Goal: Complete application form

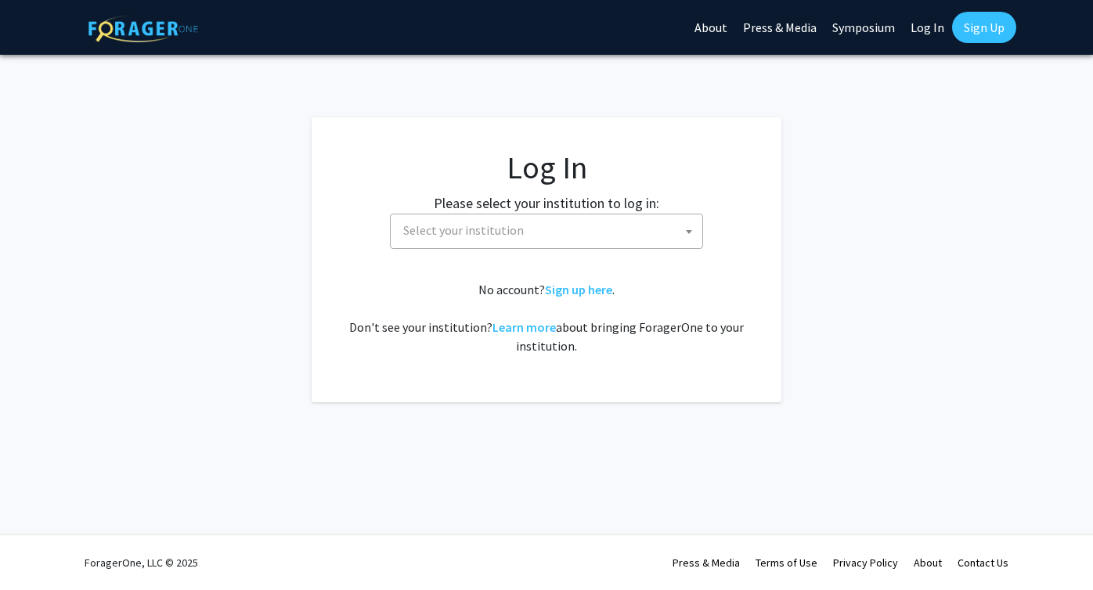
select select
click at [491, 233] on span "Select your institution" at bounding box center [463, 230] width 121 height 16
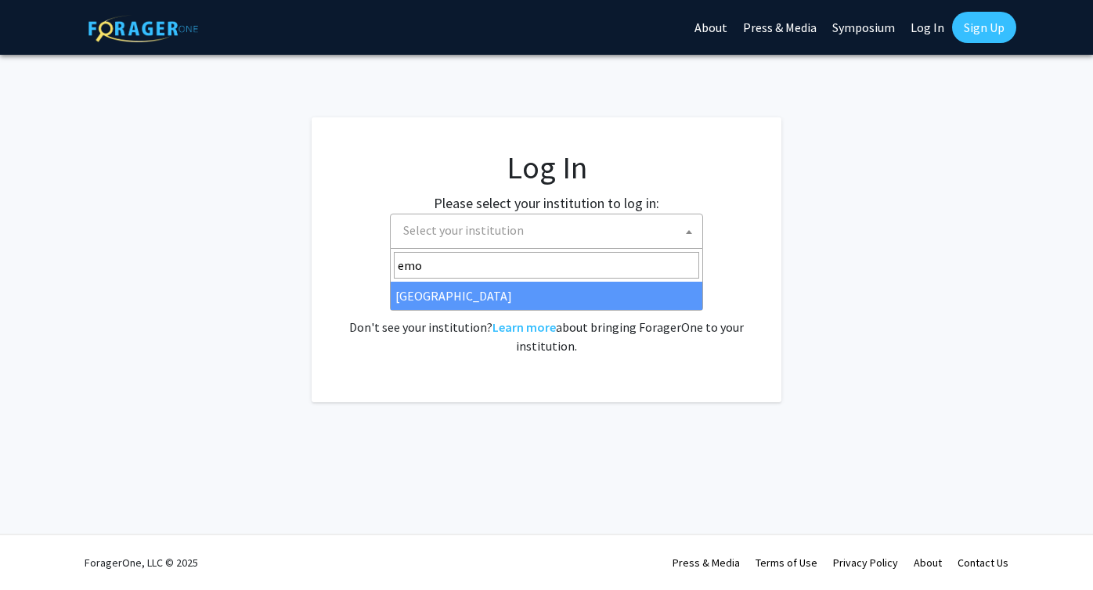
type input "emo"
select select "12"
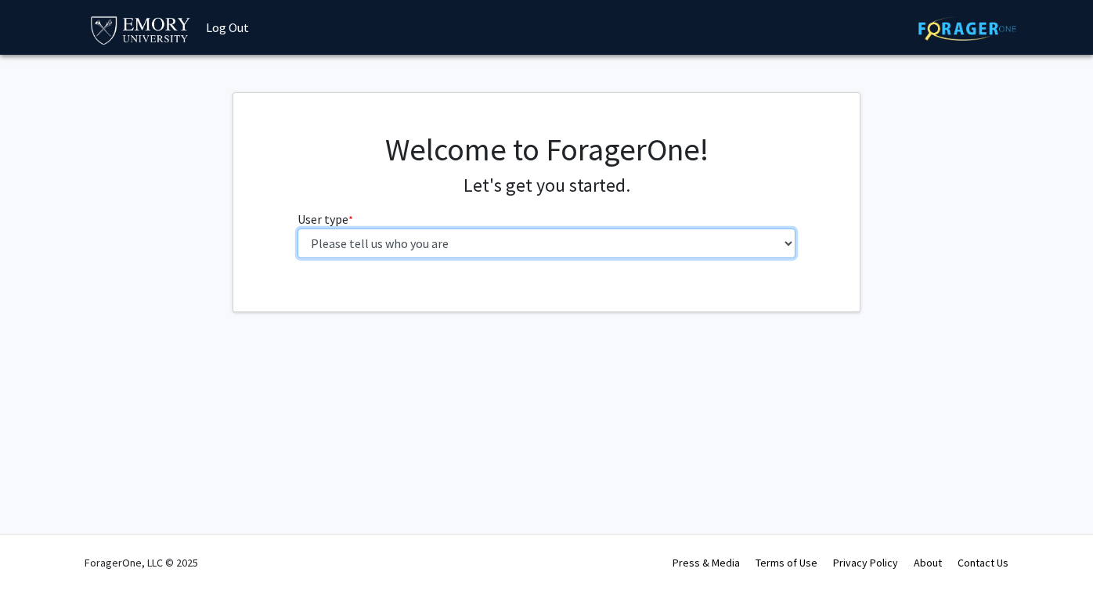
click at [532, 241] on select "Please tell us who you are Undergraduate Student Master's Student Doctoral Cand…" at bounding box center [546, 244] width 499 height 30
select select "1: undergrad"
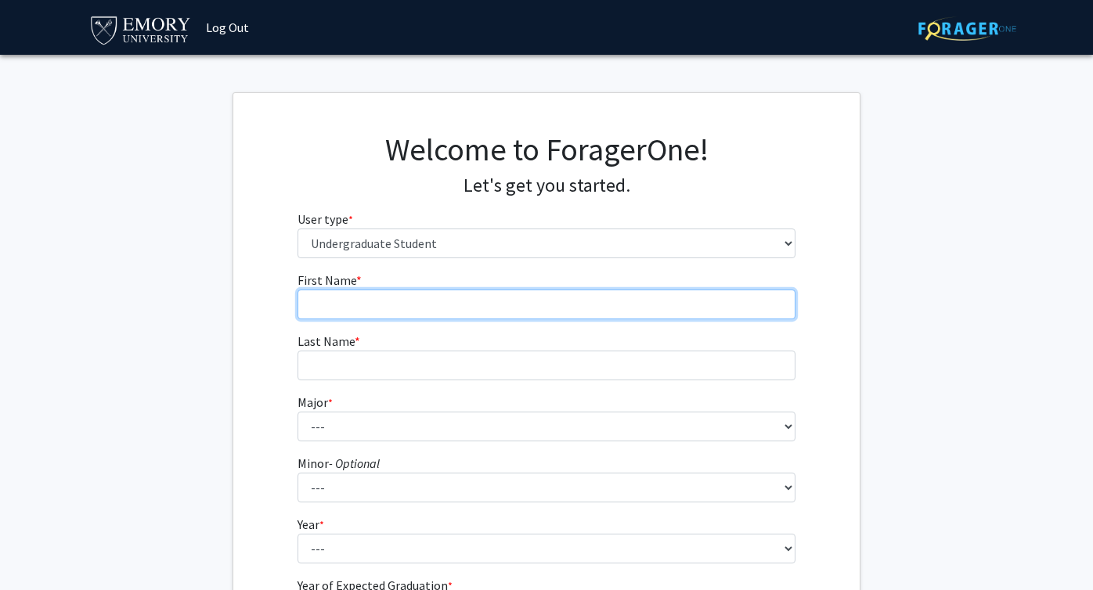
click at [405, 309] on input "First Name * required" at bounding box center [546, 305] width 499 height 30
type input "Antara"
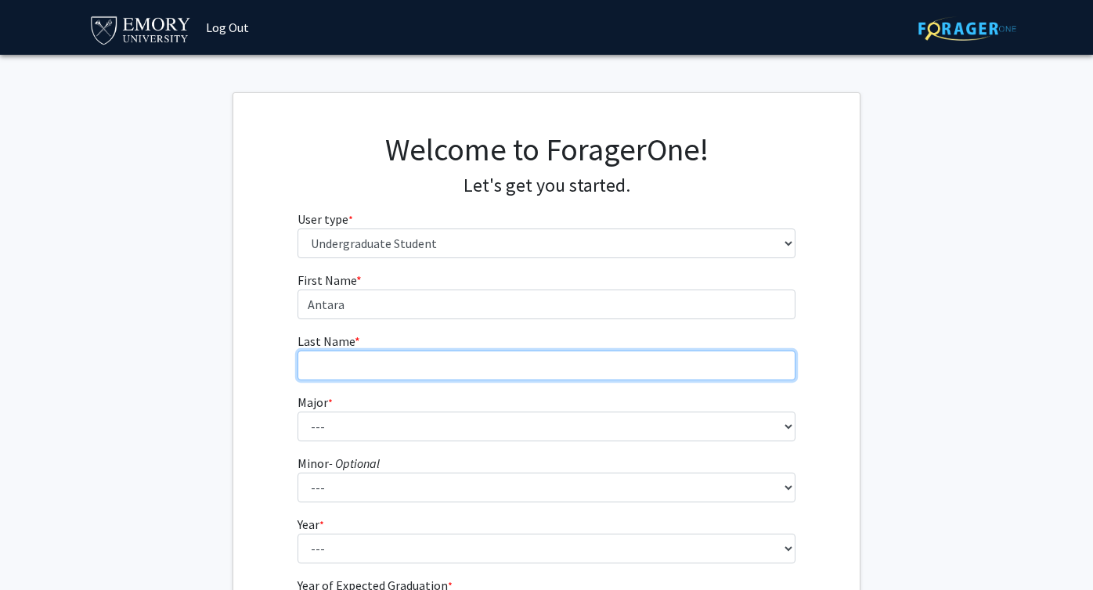
type input "[PERSON_NAME]"
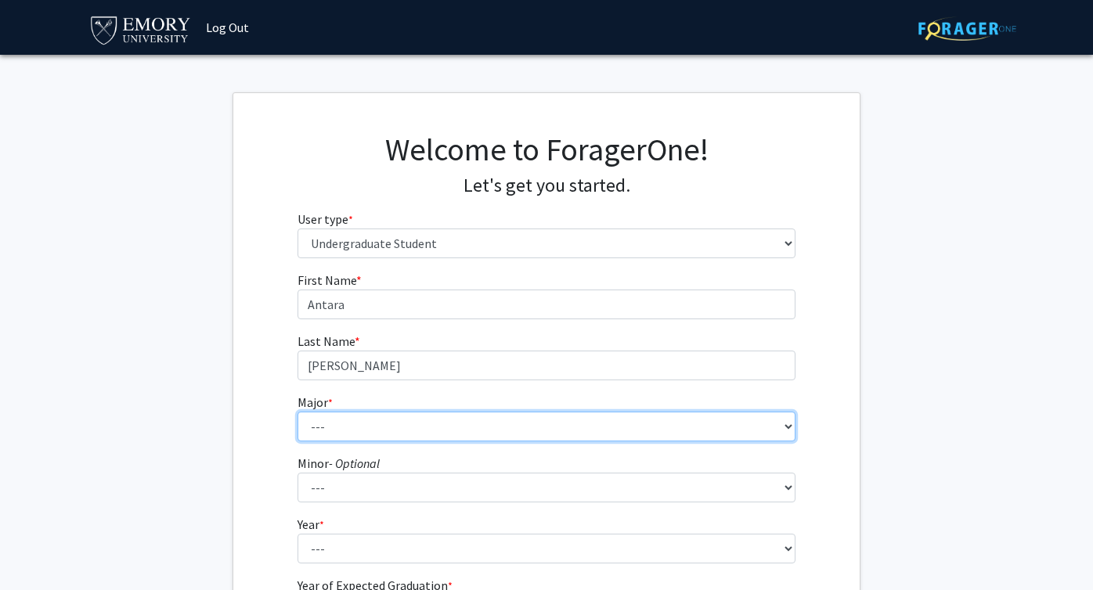
click at [451, 418] on select "--- Accounting African American Studies African Studies American Studies Analyt…" at bounding box center [546, 427] width 499 height 30
select select "56: 1016"
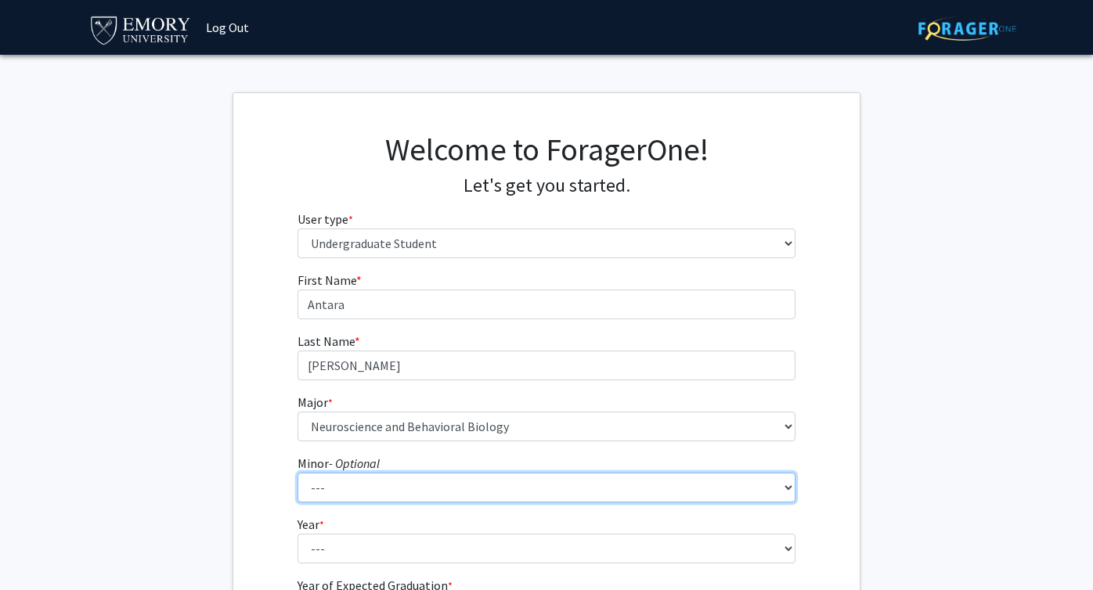
click at [384, 486] on select "--- African American Studies African Studies American Studies Ancient Mediterra…" at bounding box center [546, 488] width 499 height 30
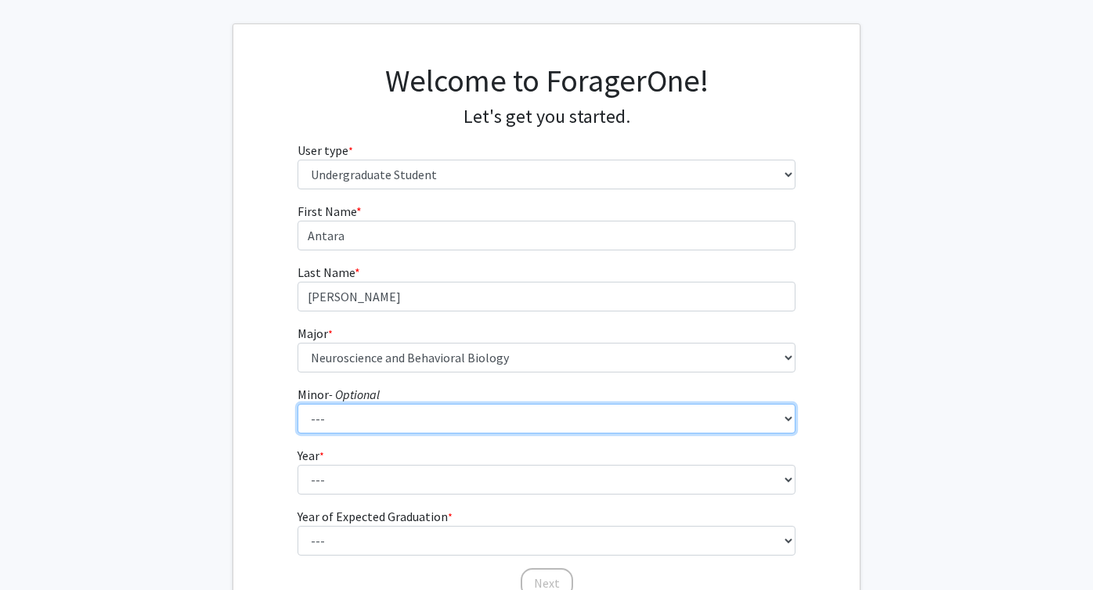
scroll to position [121, 0]
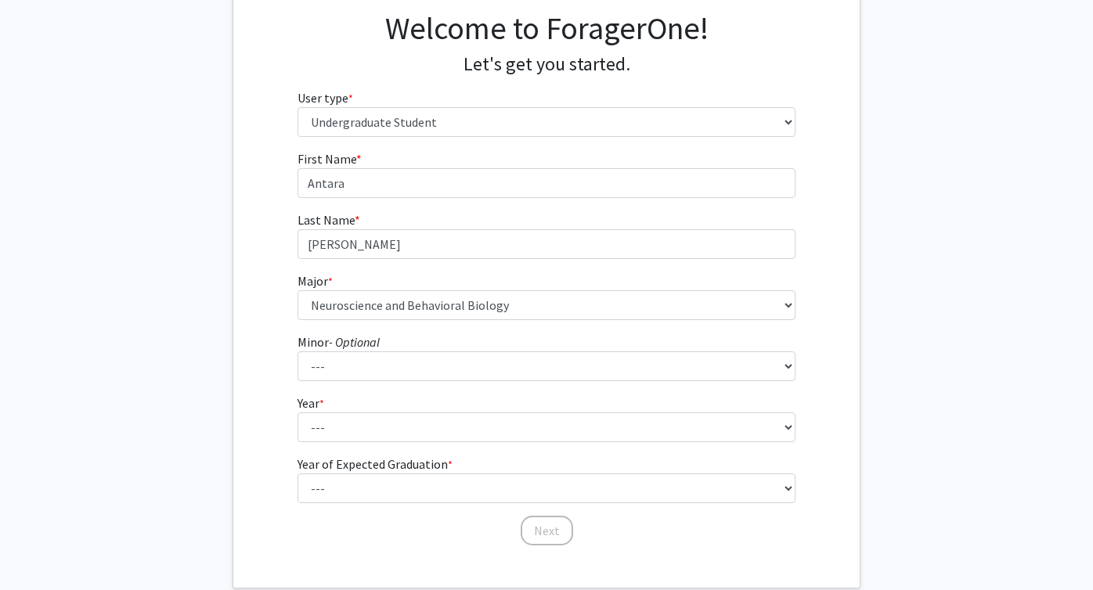
click at [412, 443] on form "First Name * required Antara Last Name * required [PERSON_NAME] Major * require…" at bounding box center [546, 341] width 499 height 382
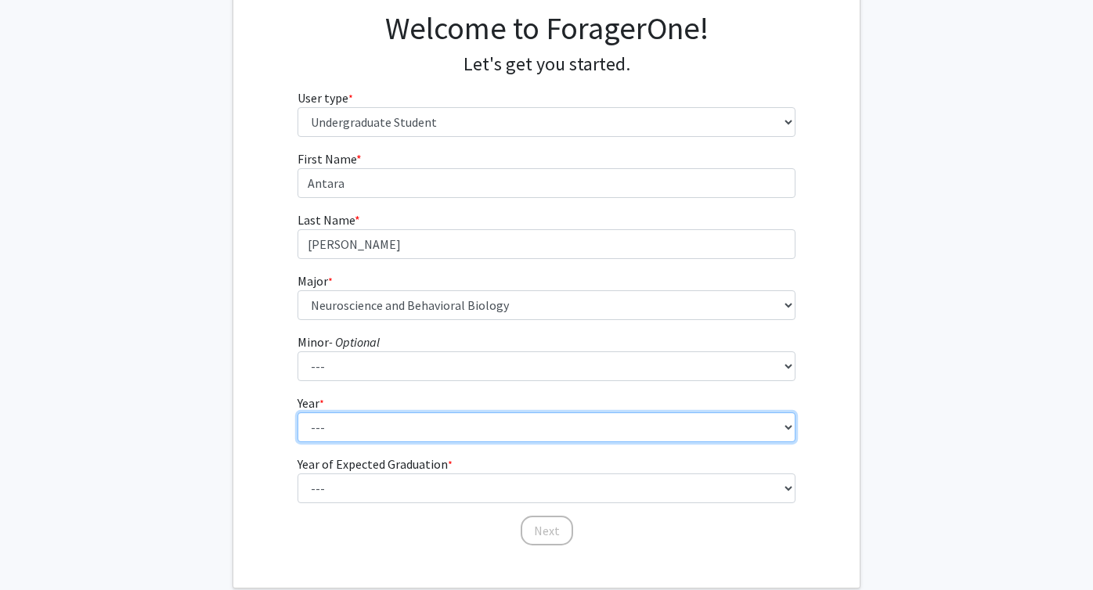
click at [412, 425] on select "--- First-year Sophomore Junior Senior Postbaccalaureate Certificate" at bounding box center [546, 428] width 499 height 30
select select "2: sophomore"
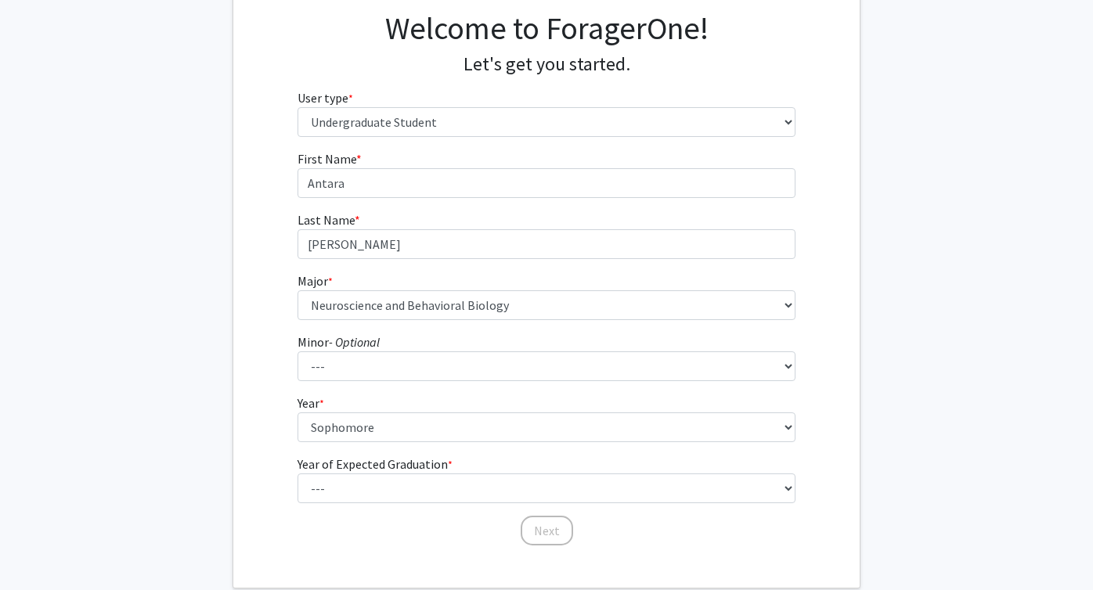
click at [393, 467] on label "Year of Expected Graduation * required" at bounding box center [374, 464] width 155 height 19
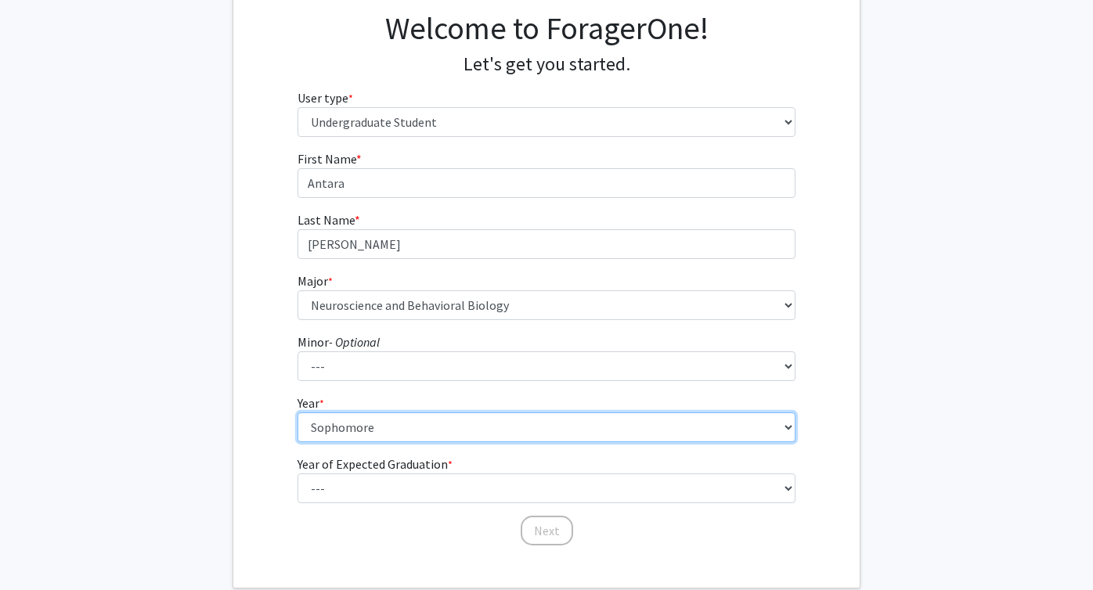
click at [393, 442] on select "--- First-year Sophomore Junior Senior Postbaccalaureate Certificate" at bounding box center [546, 428] width 499 height 30
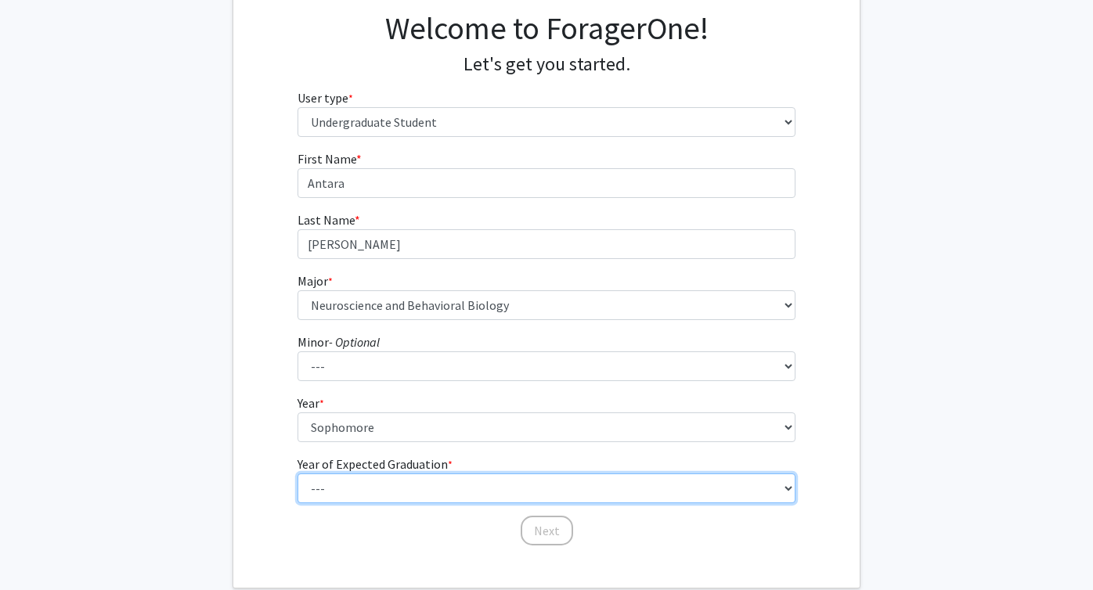
click at [393, 478] on select "--- 2025 2026 2027 2028 2029 2030 2031 2032 2033 2034" at bounding box center [546, 489] width 499 height 30
select select "4: 2028"
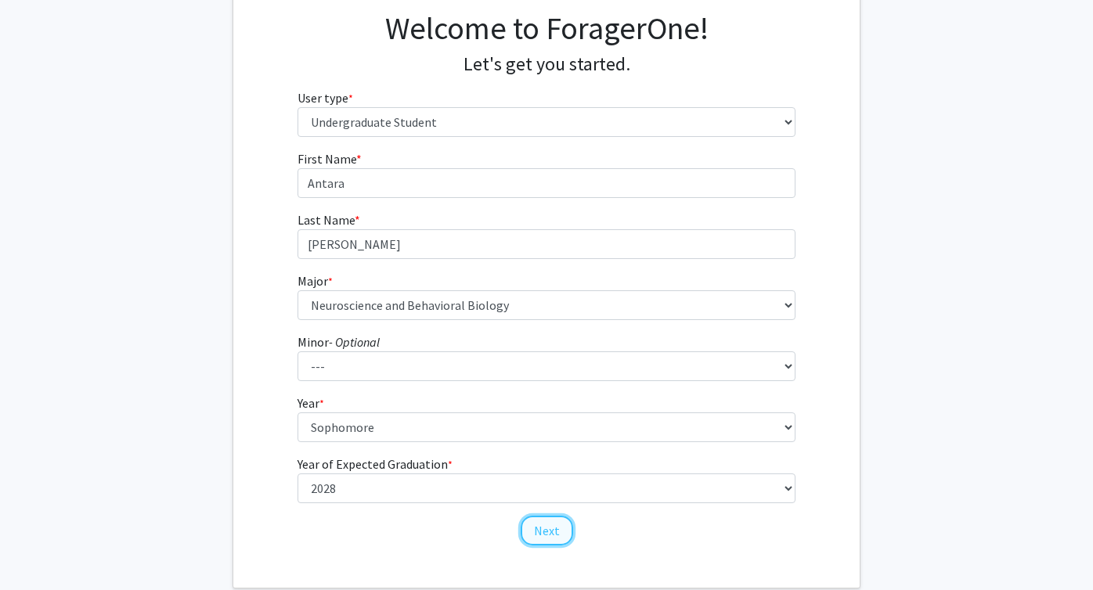
click at [546, 527] on button "Next" at bounding box center [547, 531] width 52 height 30
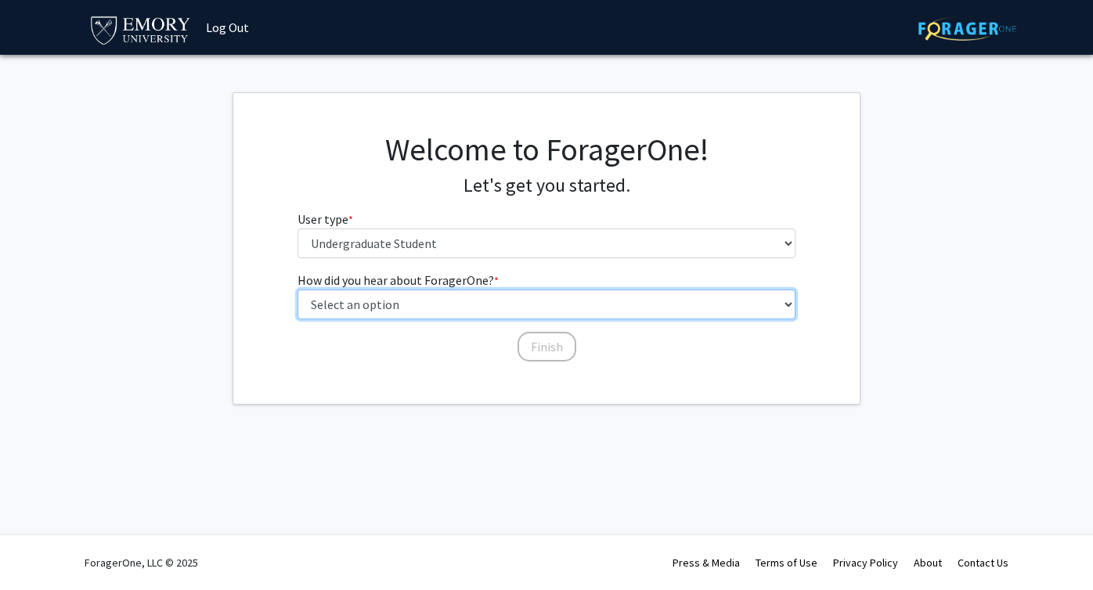
click at [474, 318] on select "Select an option Peer/student recommendation Faculty/staff recommendation Unive…" at bounding box center [546, 305] width 499 height 30
select select "3: university_website"
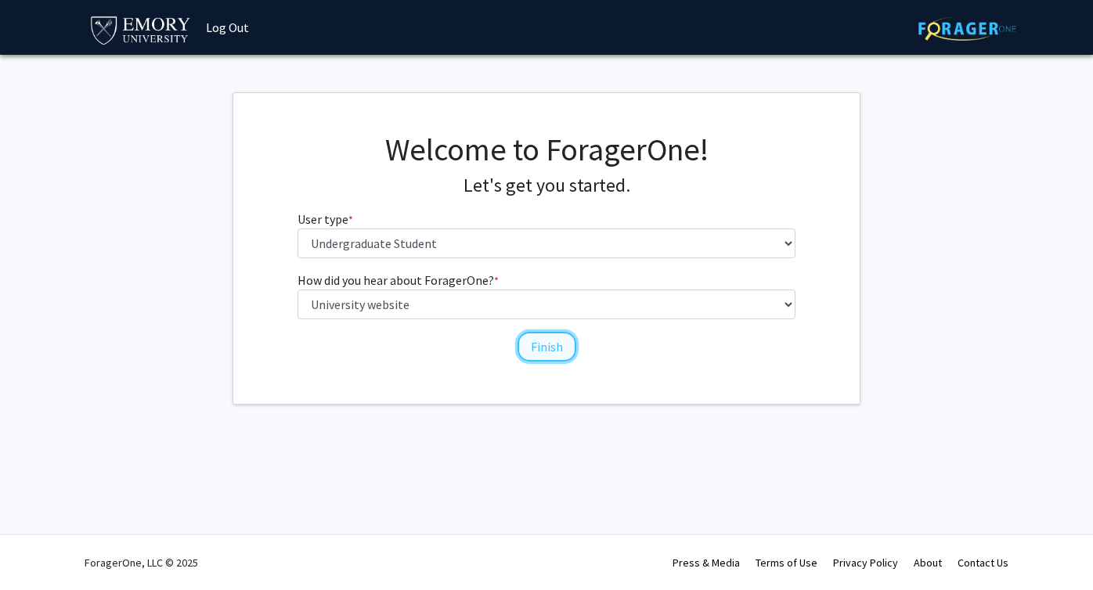
click at [525, 354] on button "Finish" at bounding box center [546, 347] width 59 height 30
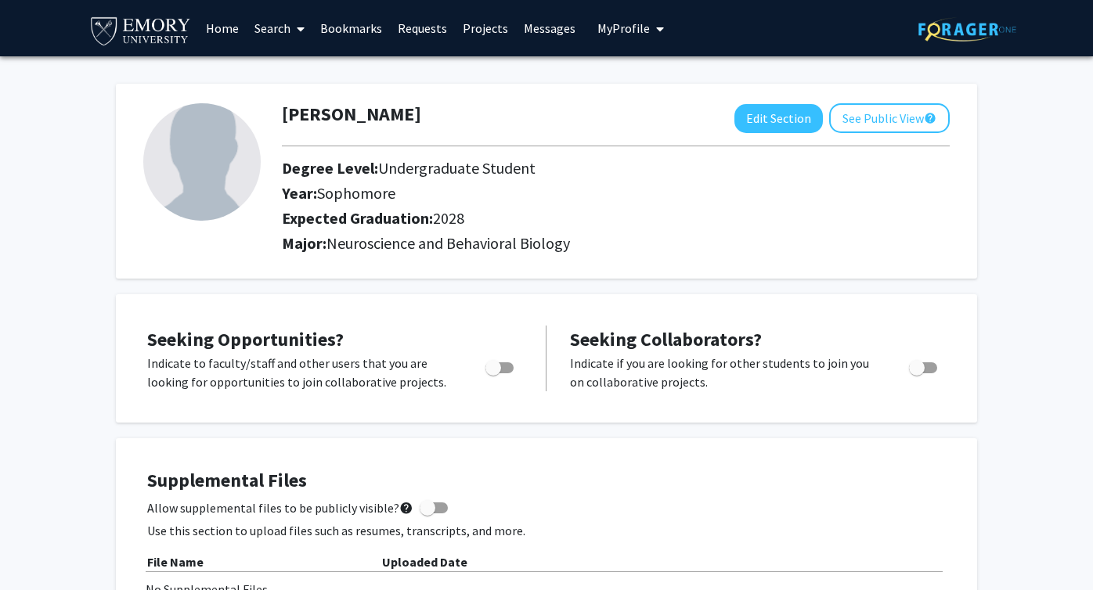
click at [271, 27] on link "Search" at bounding box center [280, 28] width 66 height 55
click at [496, 27] on link "Projects" at bounding box center [485, 28] width 61 height 55
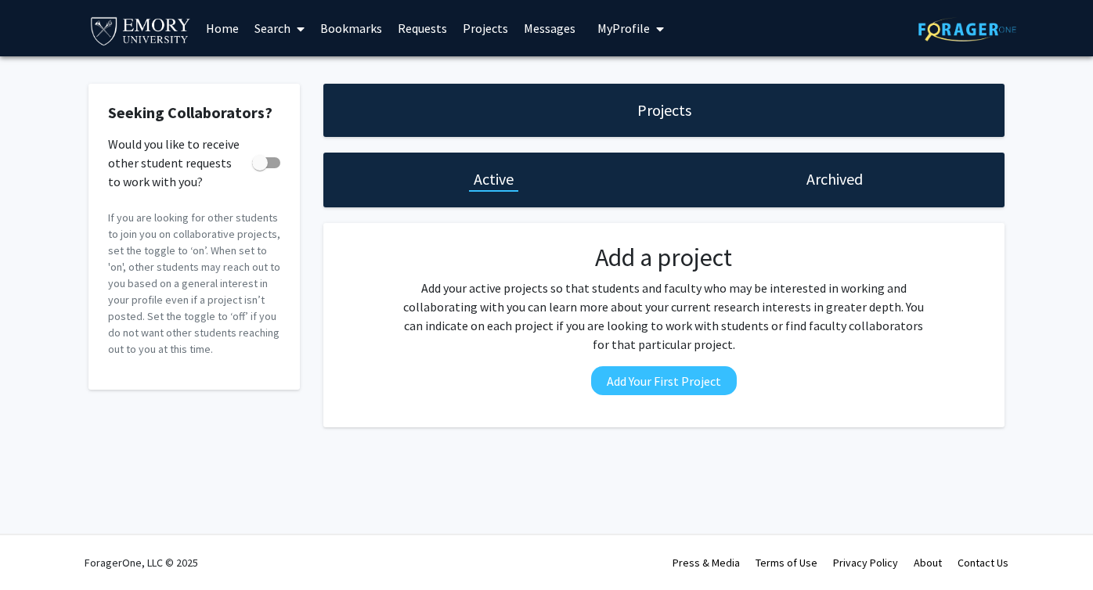
click at [593, 21] on button "My Profile" at bounding box center [631, 28] width 76 height 56
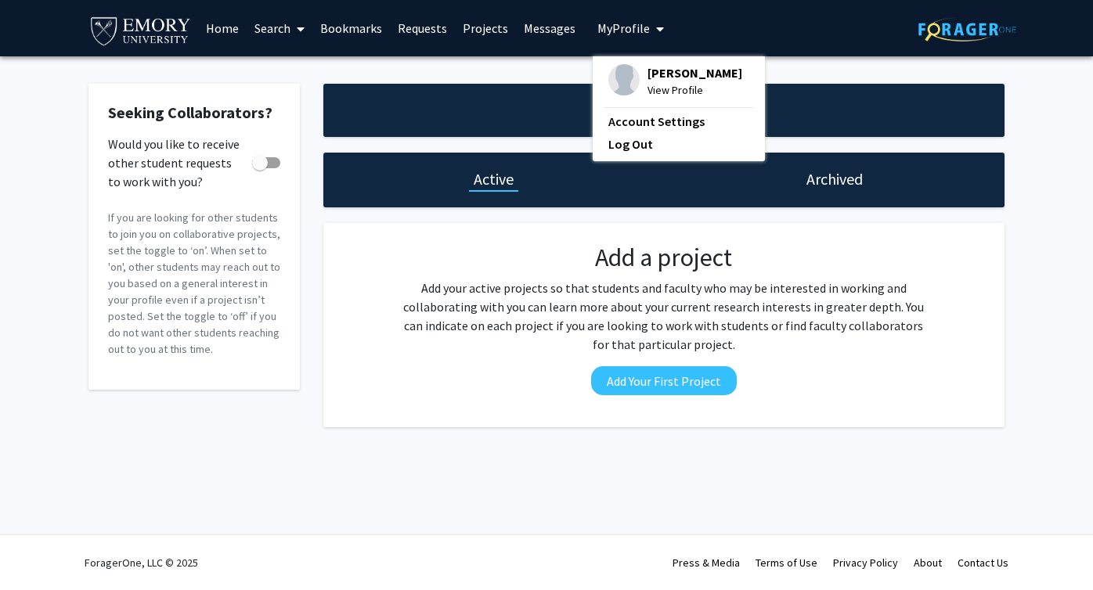
click at [429, 29] on link "Requests" at bounding box center [422, 28] width 65 height 55
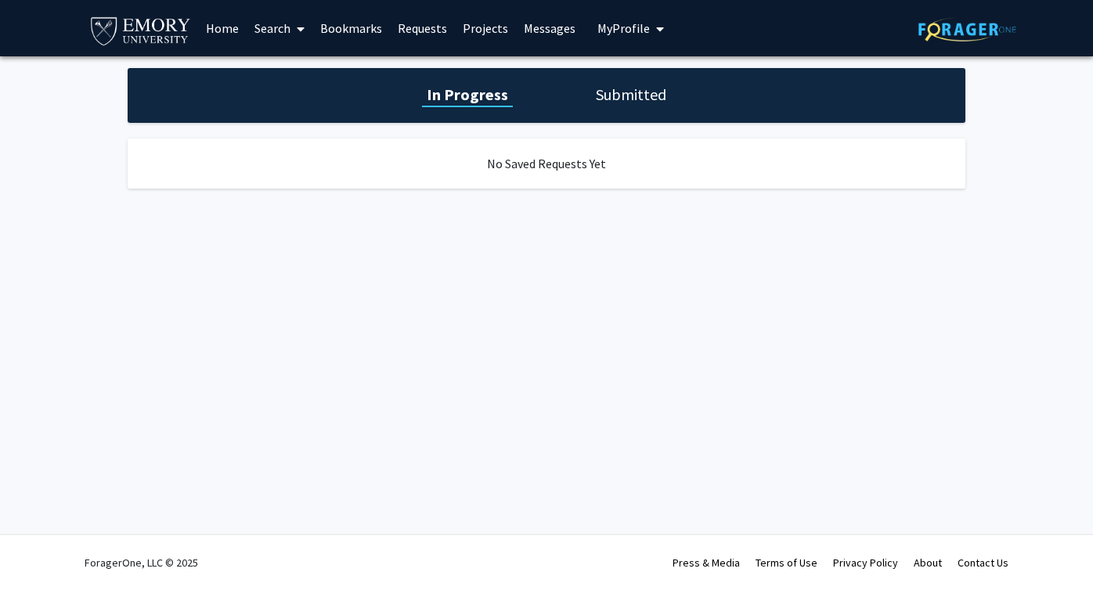
click at [329, 37] on link "Bookmarks" at bounding box center [351, 28] width 78 height 55
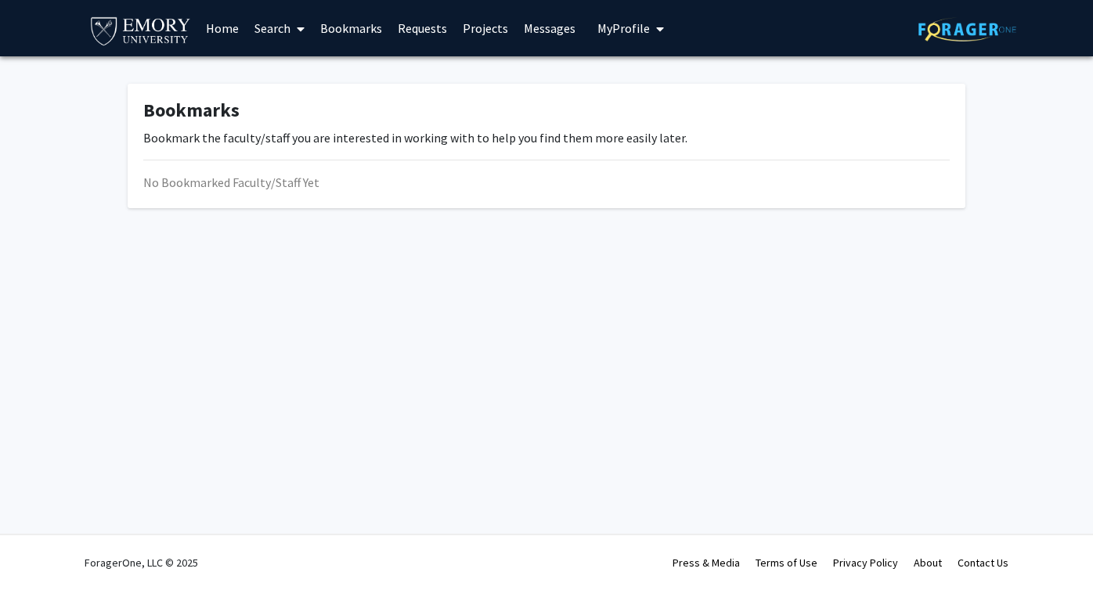
click at [211, 35] on link "Home" at bounding box center [222, 28] width 49 height 55
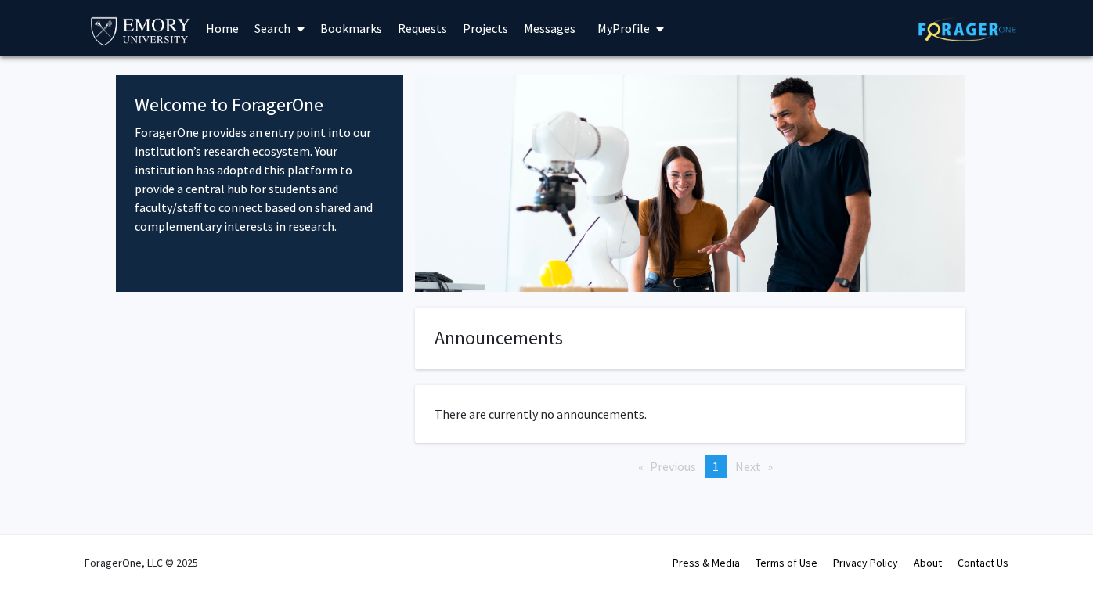
click at [342, 359] on div at bounding box center [259, 418] width 287 height 221
click at [272, 40] on link "Search" at bounding box center [280, 28] width 66 height 55
